Goal: Information Seeking & Learning: Learn about a topic

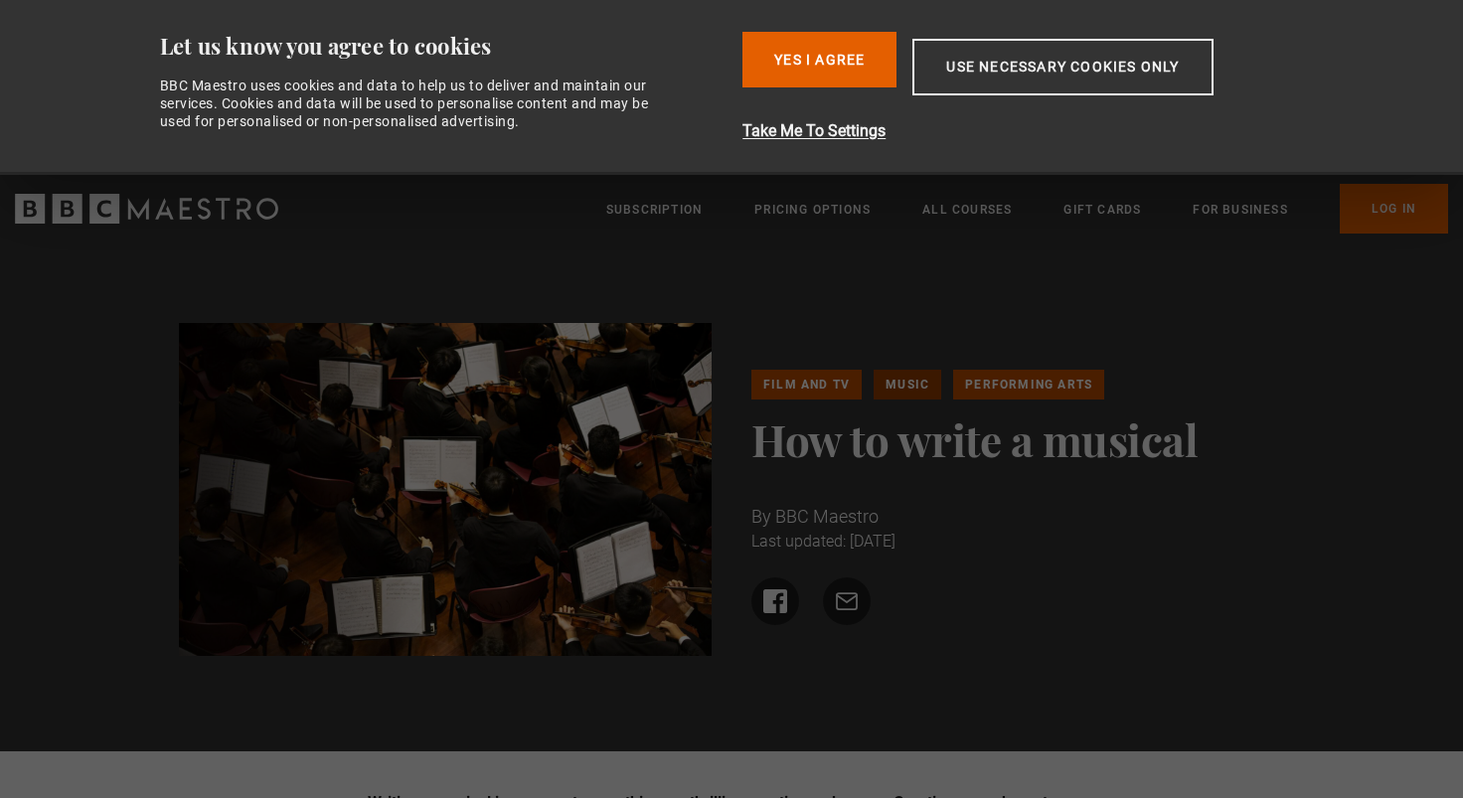
click at [916, 385] on link "Music" at bounding box center [908, 385] width 68 height 30
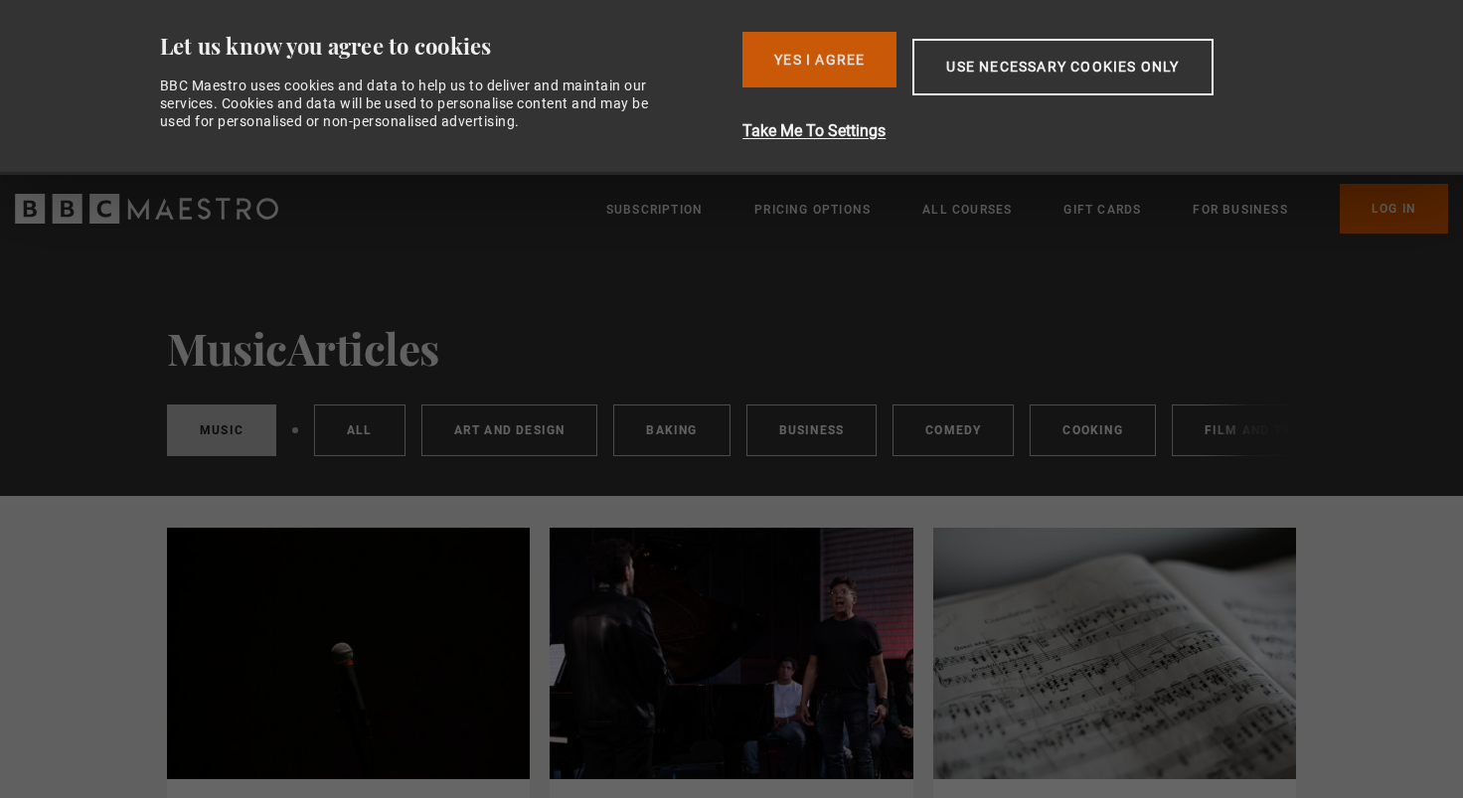
click at [829, 69] on button "Yes I Agree" at bounding box center [820, 60] width 154 height 56
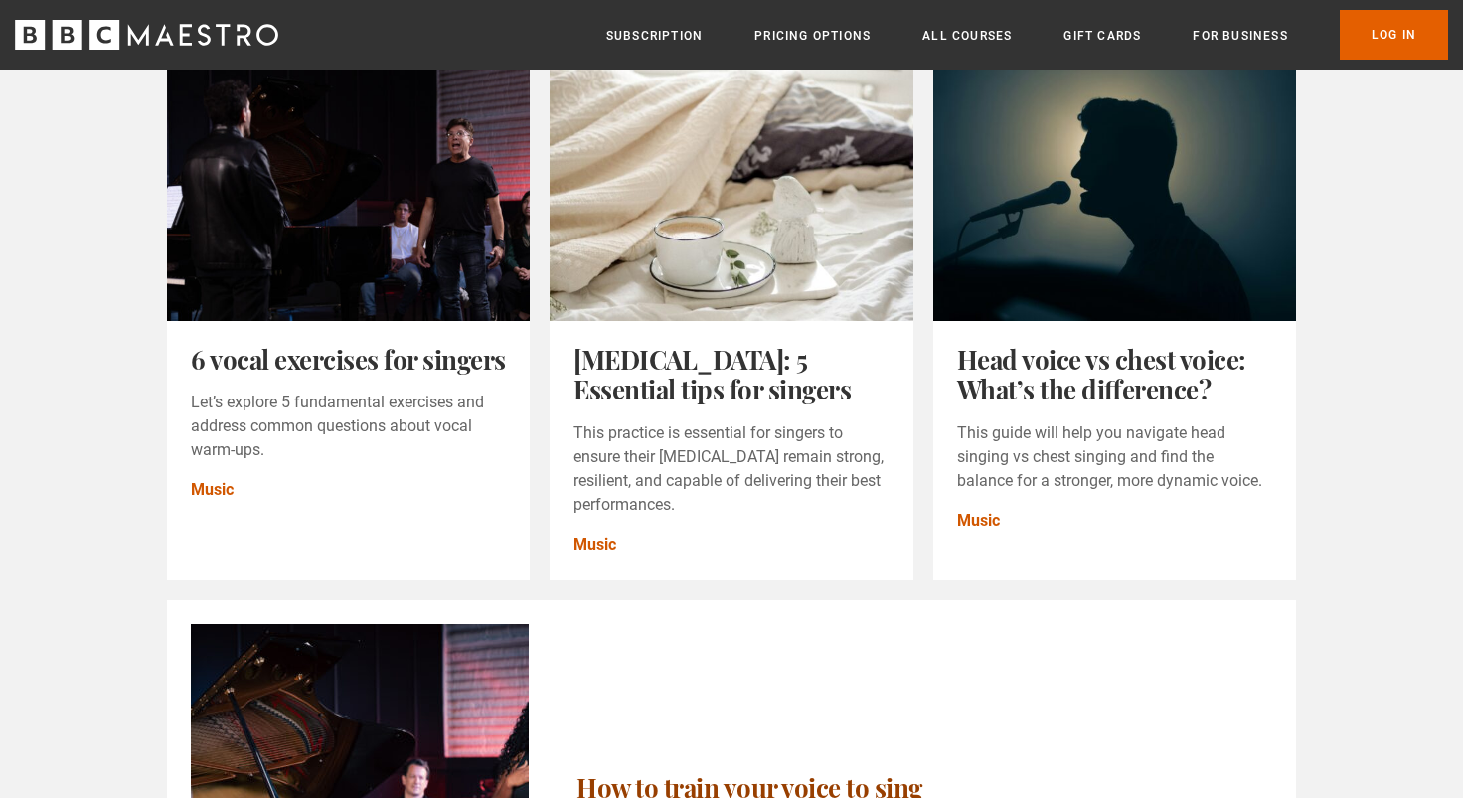
scroll to position [1290, 0]
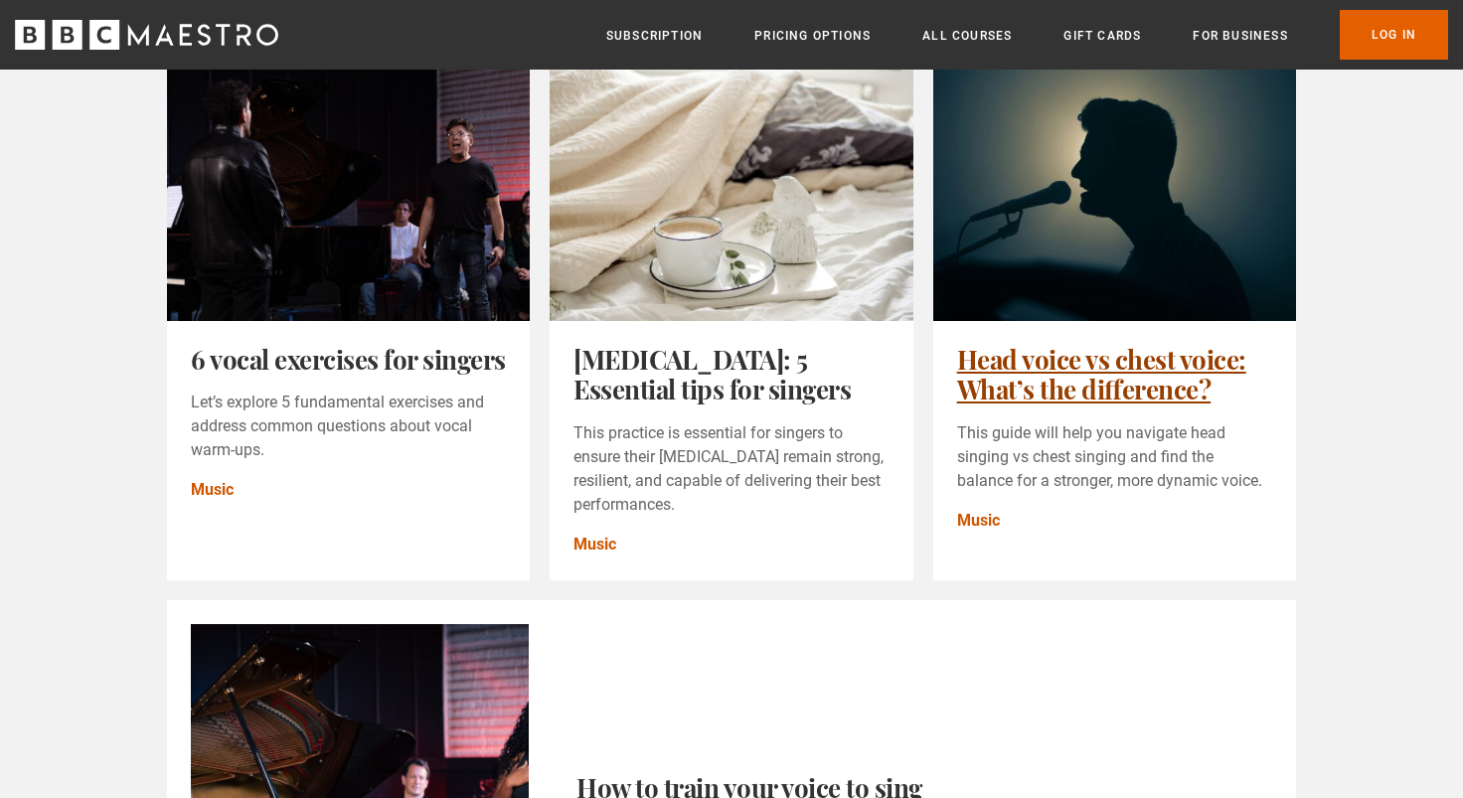
click at [1176, 389] on link "Head voice vs chest voice: What’s the difference?" at bounding box center [1101, 374] width 289 height 65
